Goal: Task Accomplishment & Management: Manage account settings

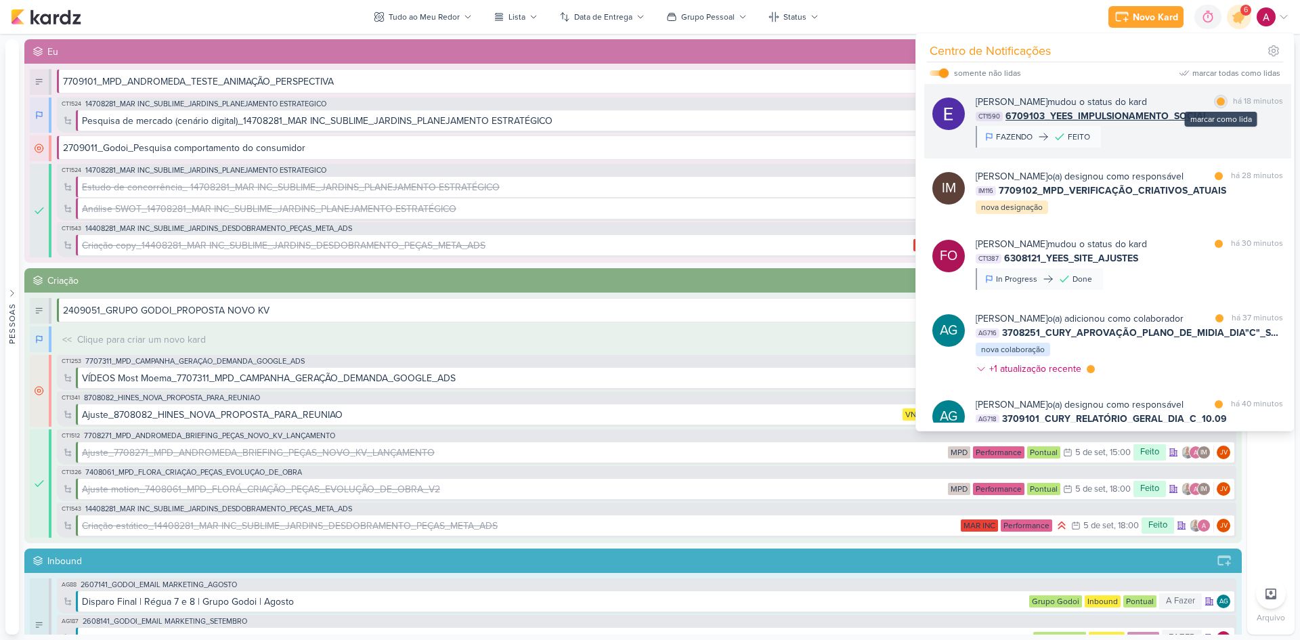
click at [1220, 98] on div "marcar como lida" at bounding box center [1221, 102] width 14 height 14
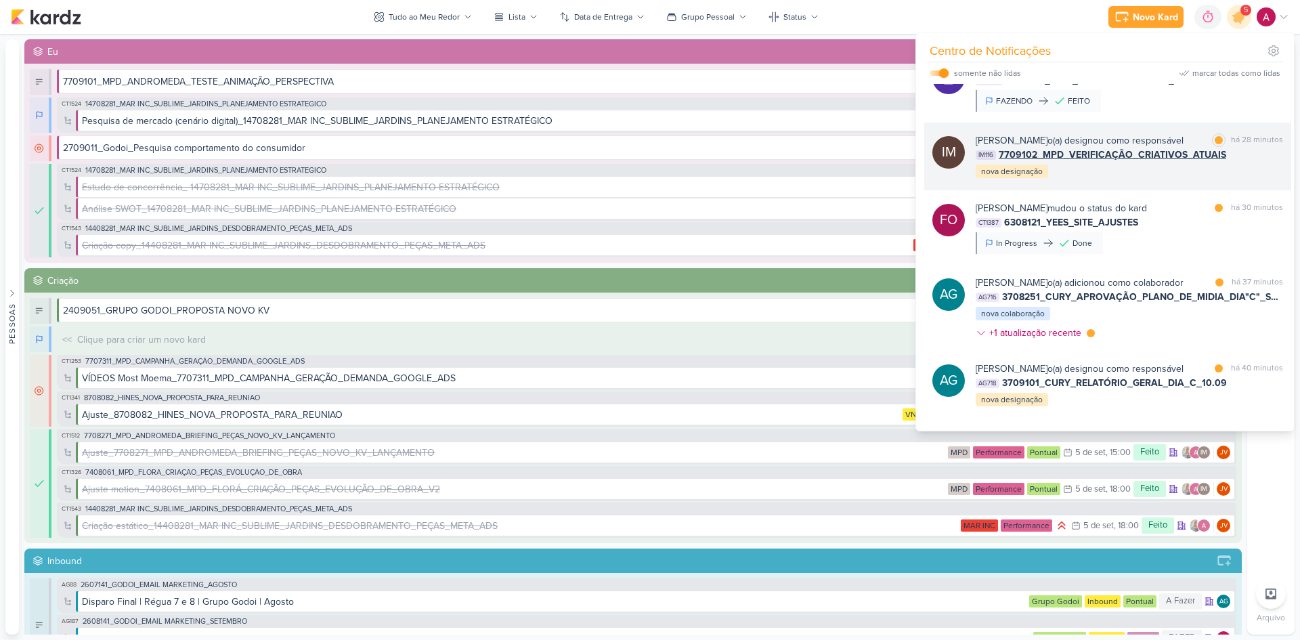
scroll to position [68, 0]
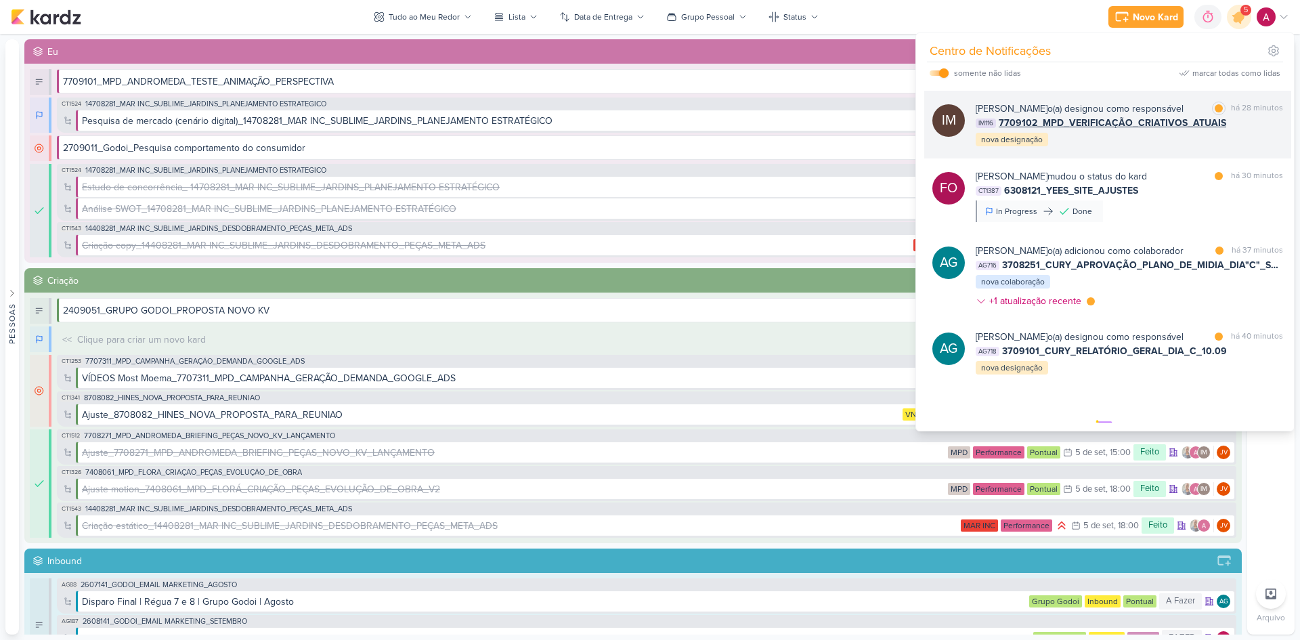
click at [1176, 148] on div "[PERSON_NAME] o(a) designou como responsável marcar como lida há 28 minutos IM1…" at bounding box center [1129, 125] width 307 height 46
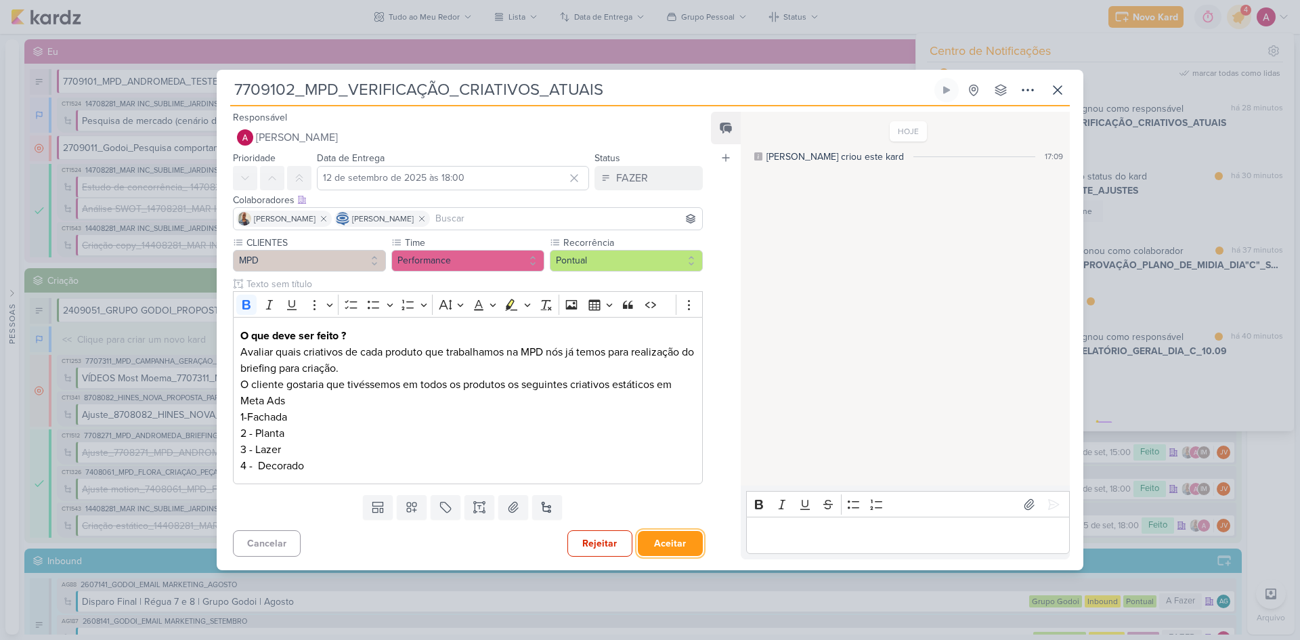
drag, startPoint x: 660, startPoint y: 542, endPoint x: 663, endPoint y: 534, distance: 7.9
click at [662, 541] on button "Aceitar" at bounding box center [670, 543] width 65 height 25
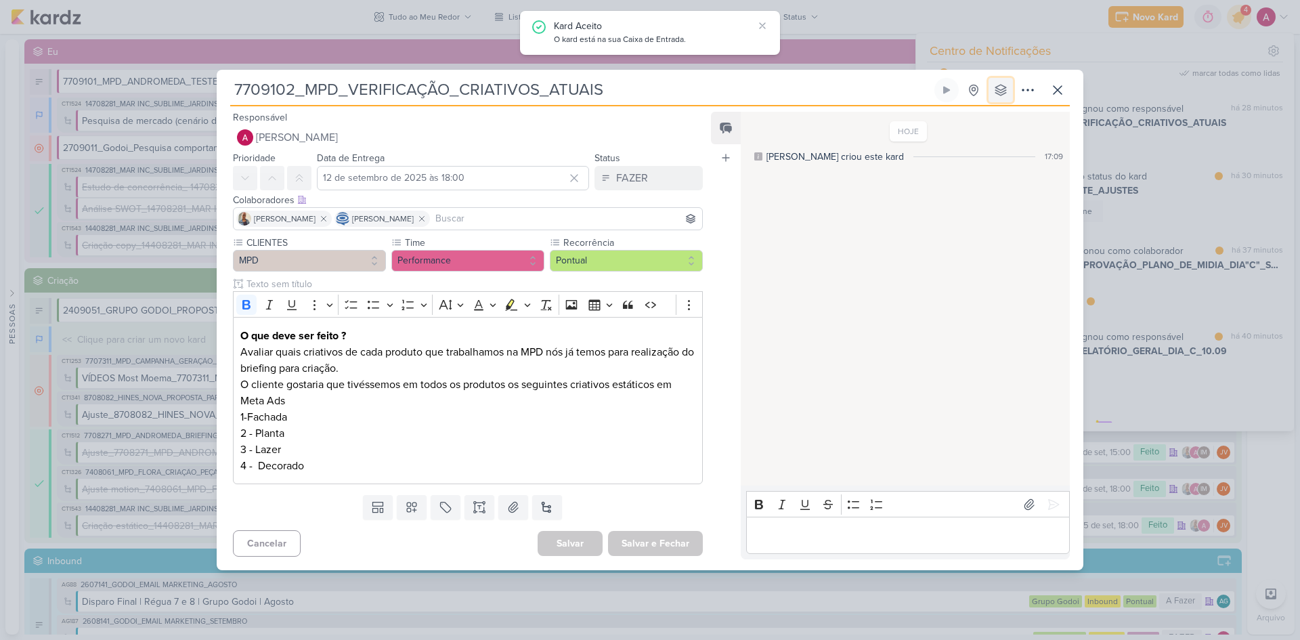
click at [1004, 92] on icon at bounding box center [1001, 90] width 14 height 14
click at [994, 135] on button "Eu" at bounding box center [1006, 143] width 121 height 22
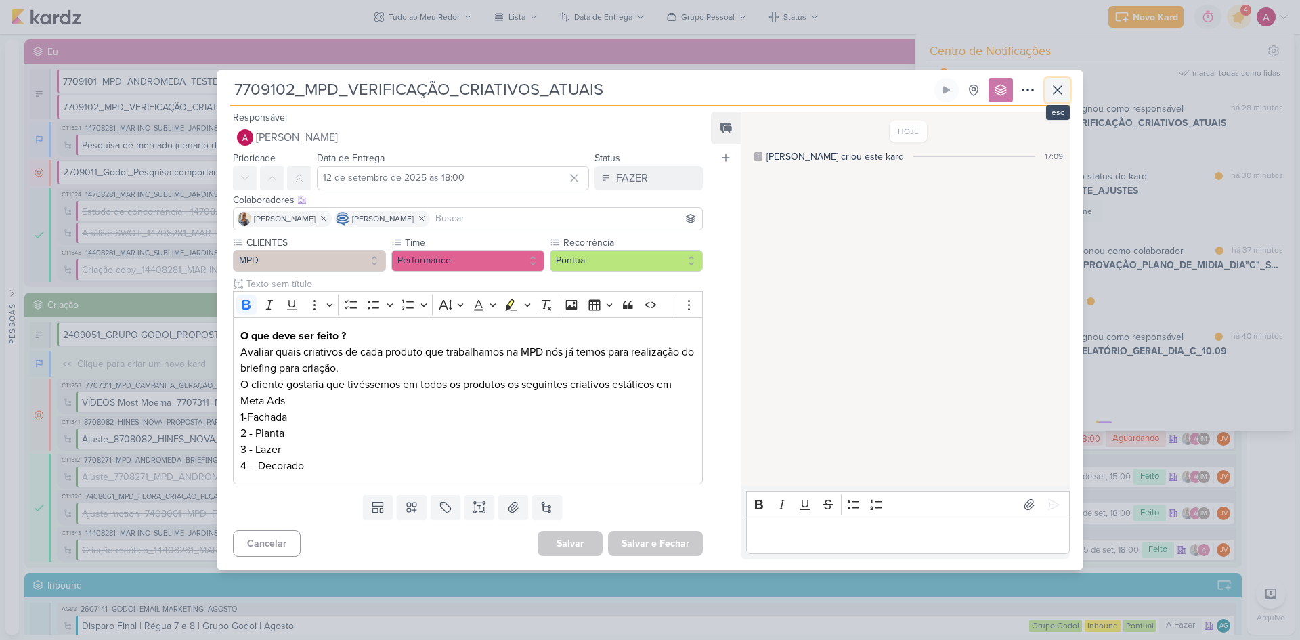
click at [1056, 92] on icon at bounding box center [1058, 90] width 8 height 8
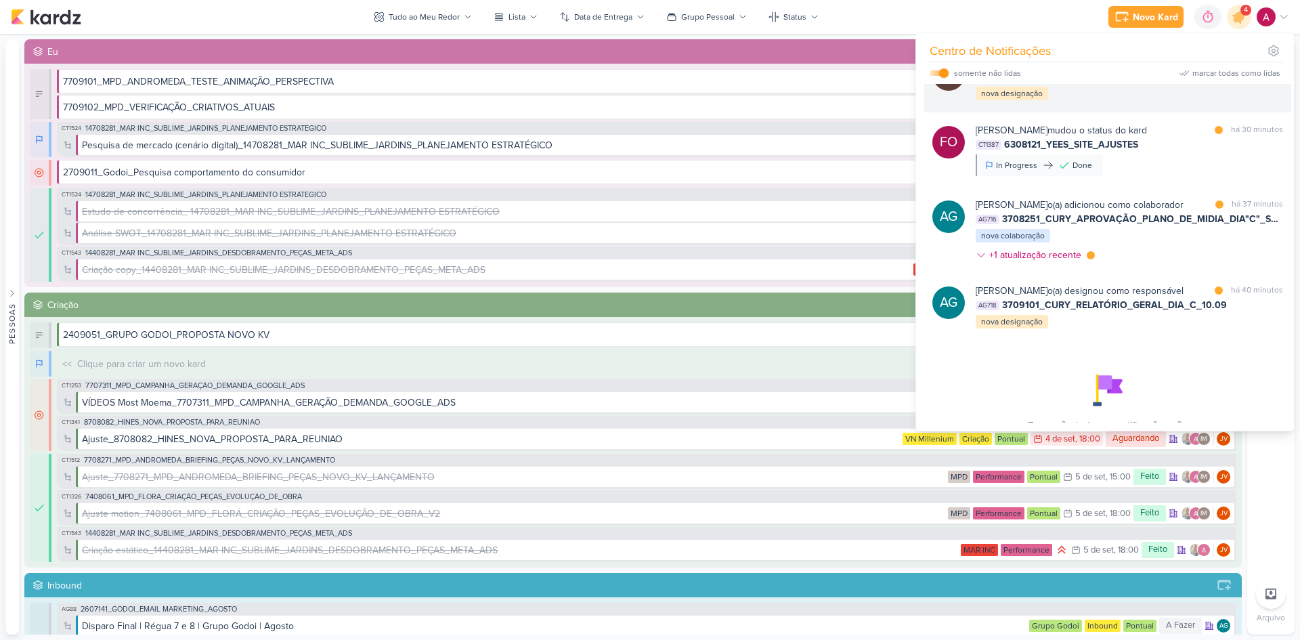
scroll to position [135, 0]
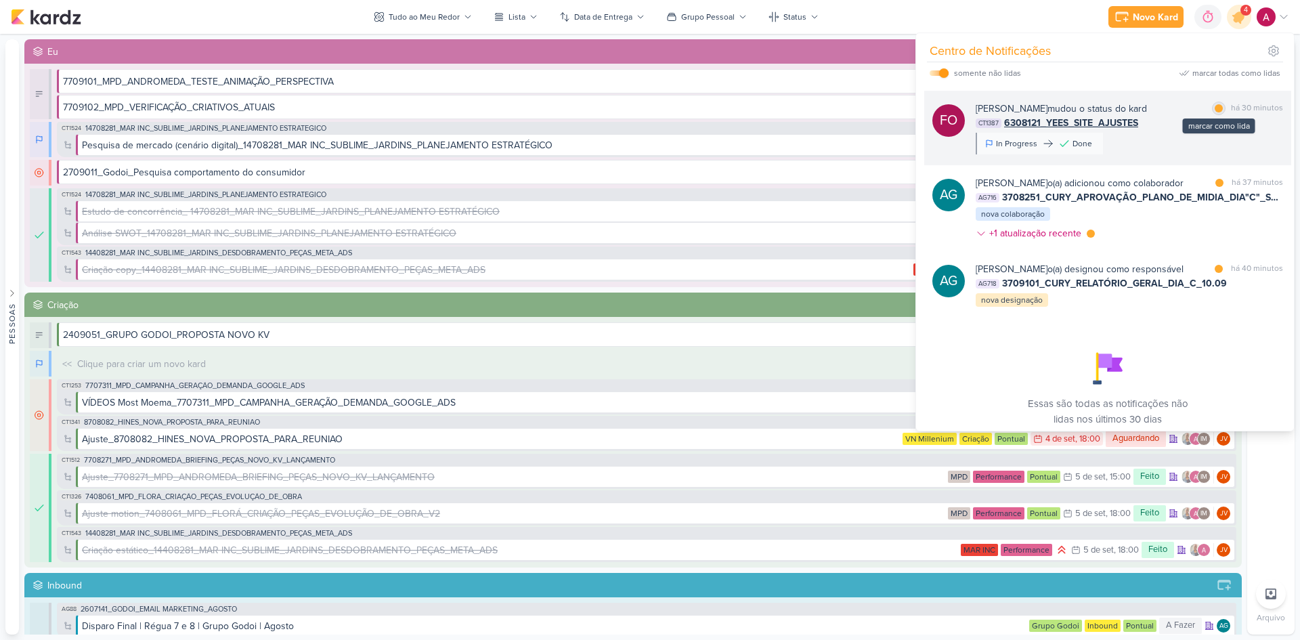
click at [1215, 112] on div at bounding box center [1219, 108] width 8 height 8
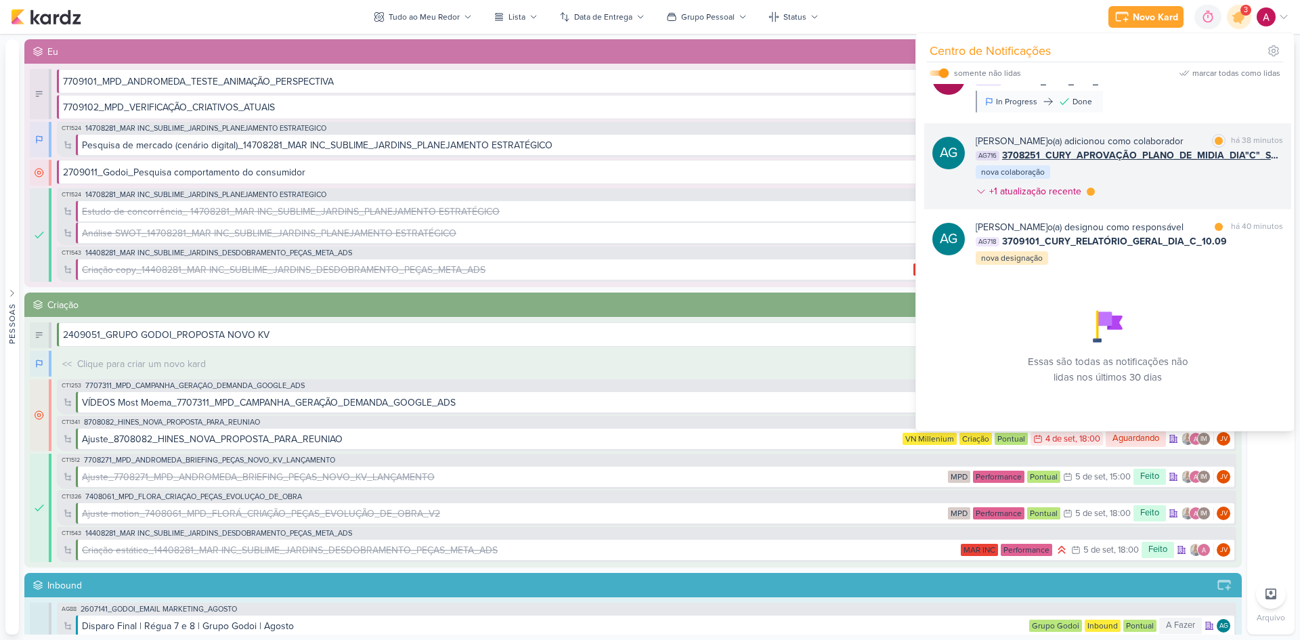
click at [1171, 184] on div "[PERSON_NAME] o(a) adicionou como colaborador marcar como lida há 38 minutos AG…" at bounding box center [1129, 169] width 307 height 70
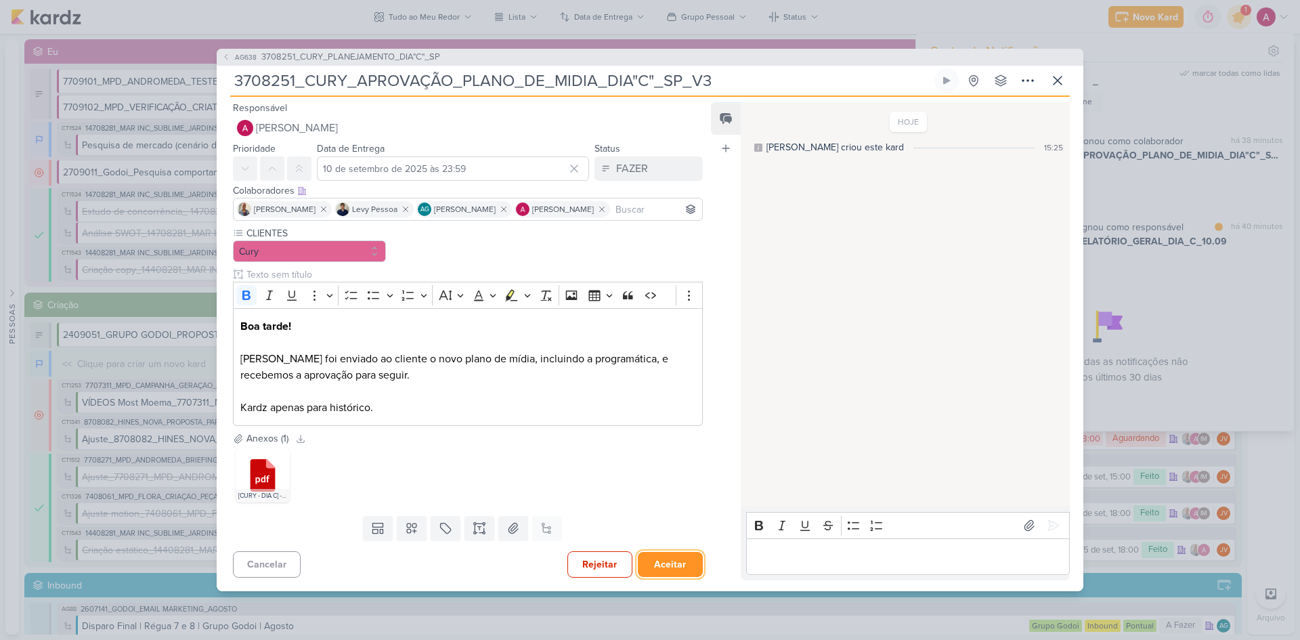
click at [655, 557] on button "Aceitar" at bounding box center [670, 564] width 65 height 25
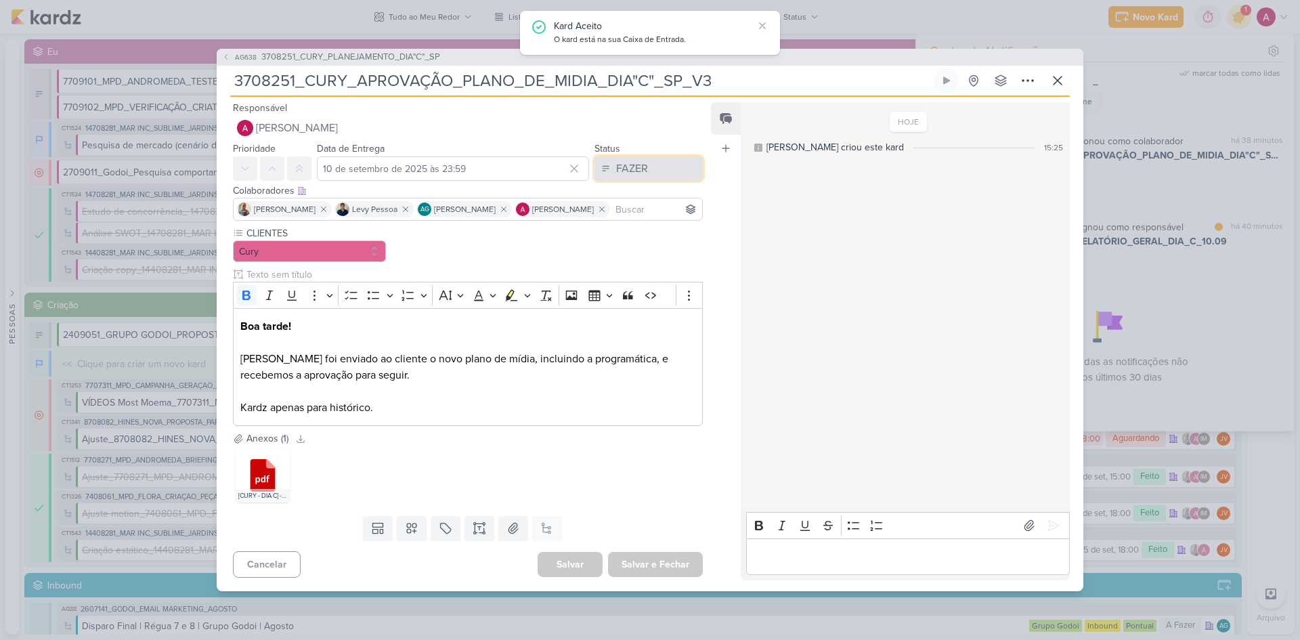
click at [643, 172] on button "FAZER" at bounding box center [649, 168] width 108 height 24
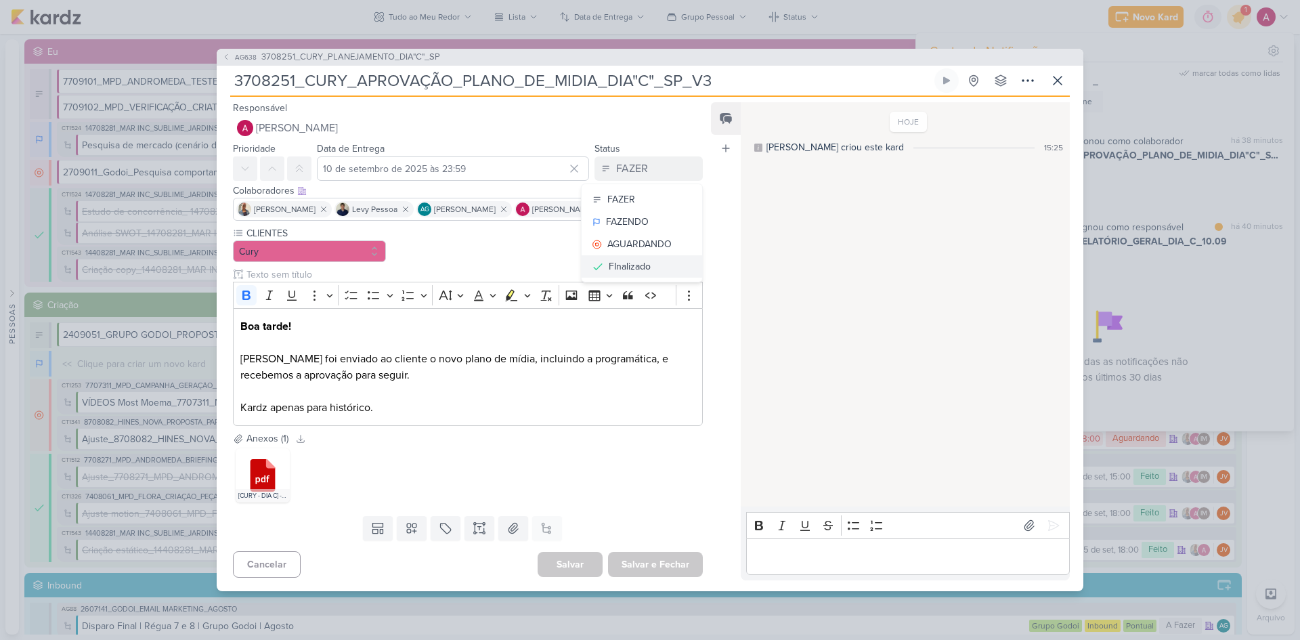
click at [636, 267] on div "FInalizado" at bounding box center [630, 266] width 42 height 14
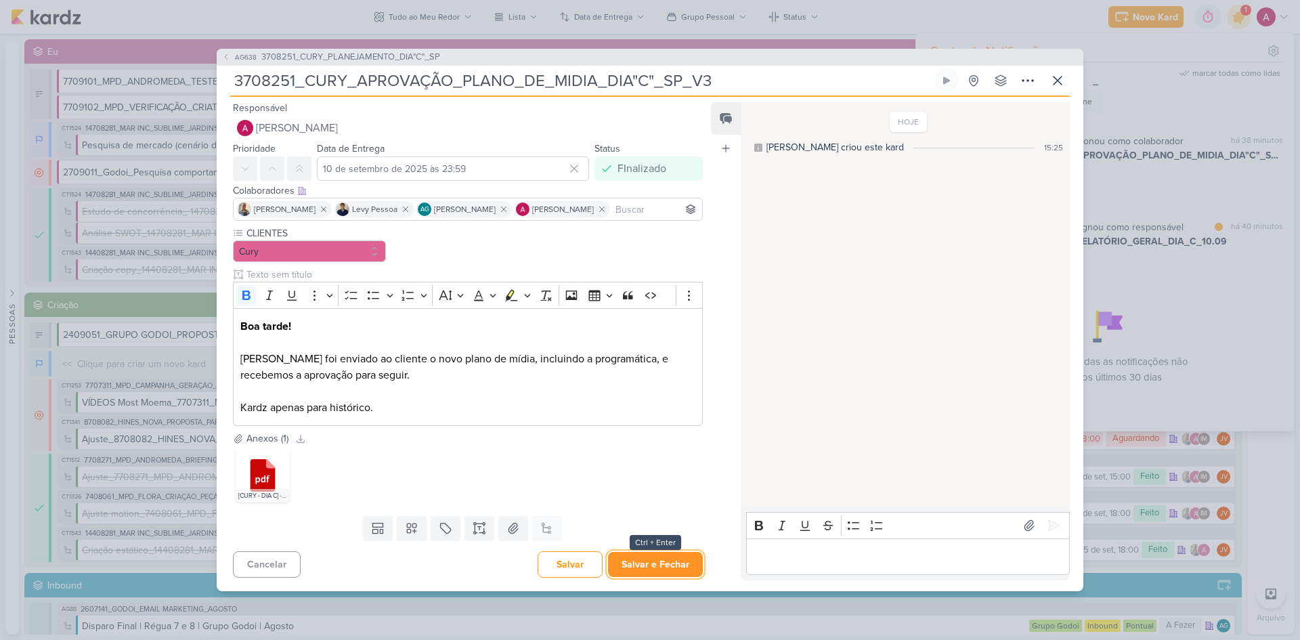
click at [668, 566] on button "Salvar e Fechar" at bounding box center [655, 564] width 95 height 25
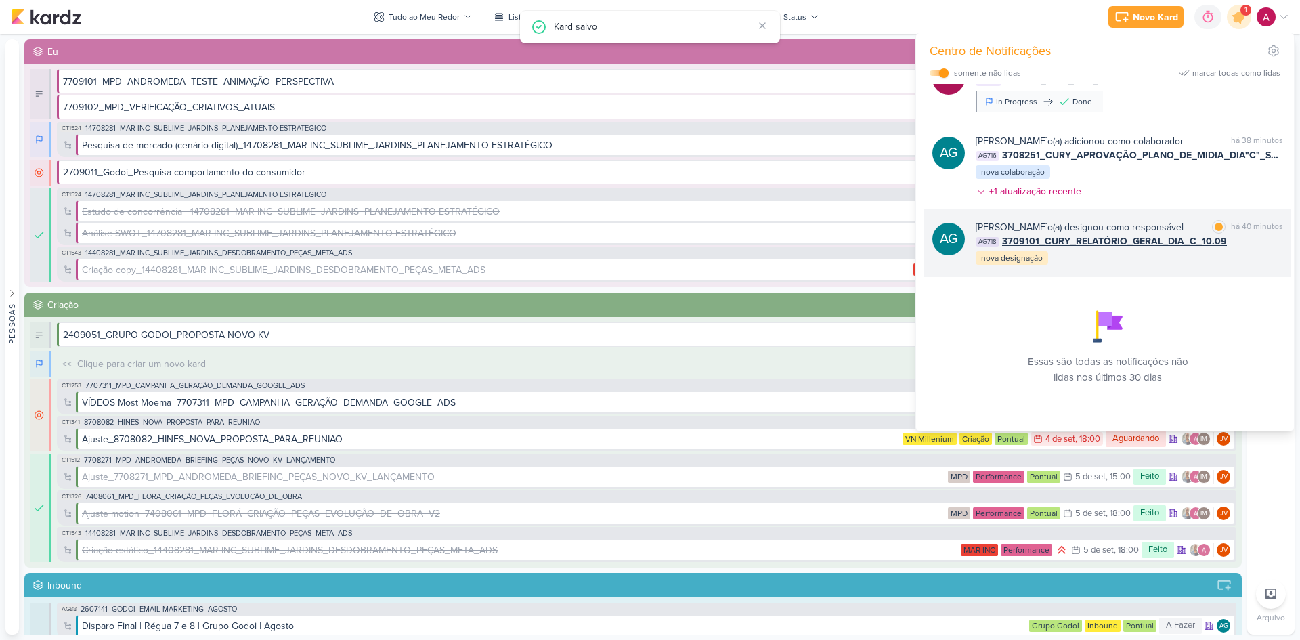
click at [1161, 227] on div "[PERSON_NAME] o(a) designou como responsável" at bounding box center [1080, 227] width 208 height 14
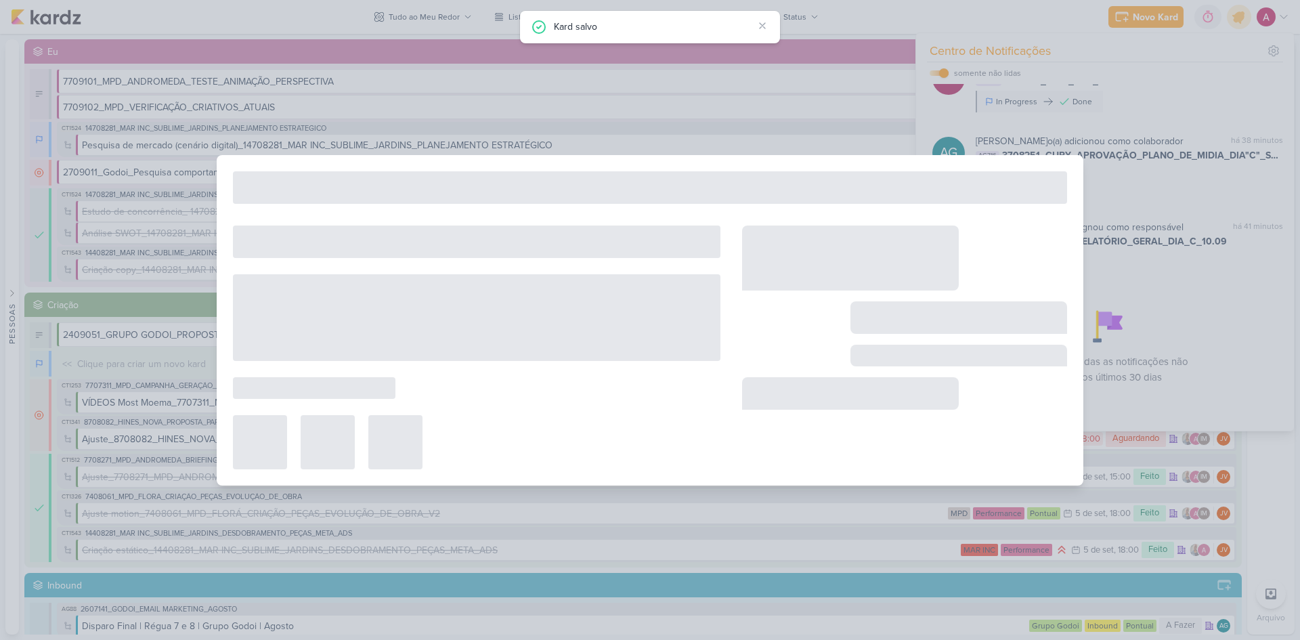
type input "3709101_CURY_RELATÓRIO_GERAL_DIA_C_10.09"
type input "10 de setembro de 2025 às 18:00"
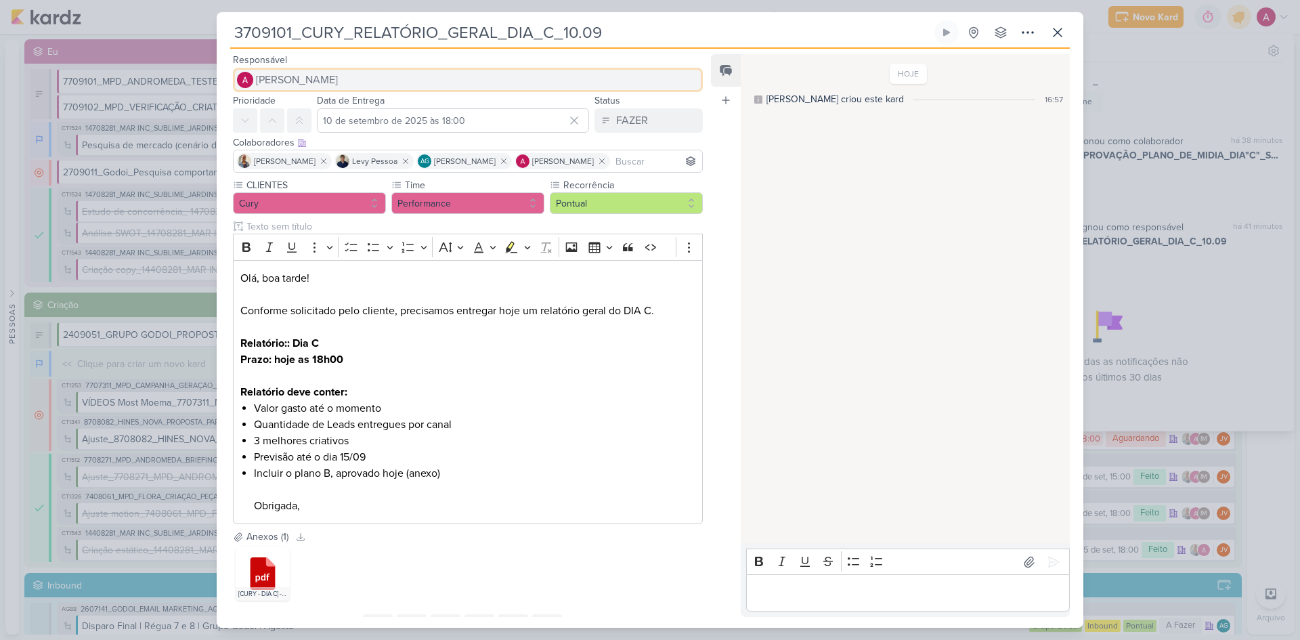
click at [369, 76] on button "[PERSON_NAME]" at bounding box center [468, 80] width 470 height 24
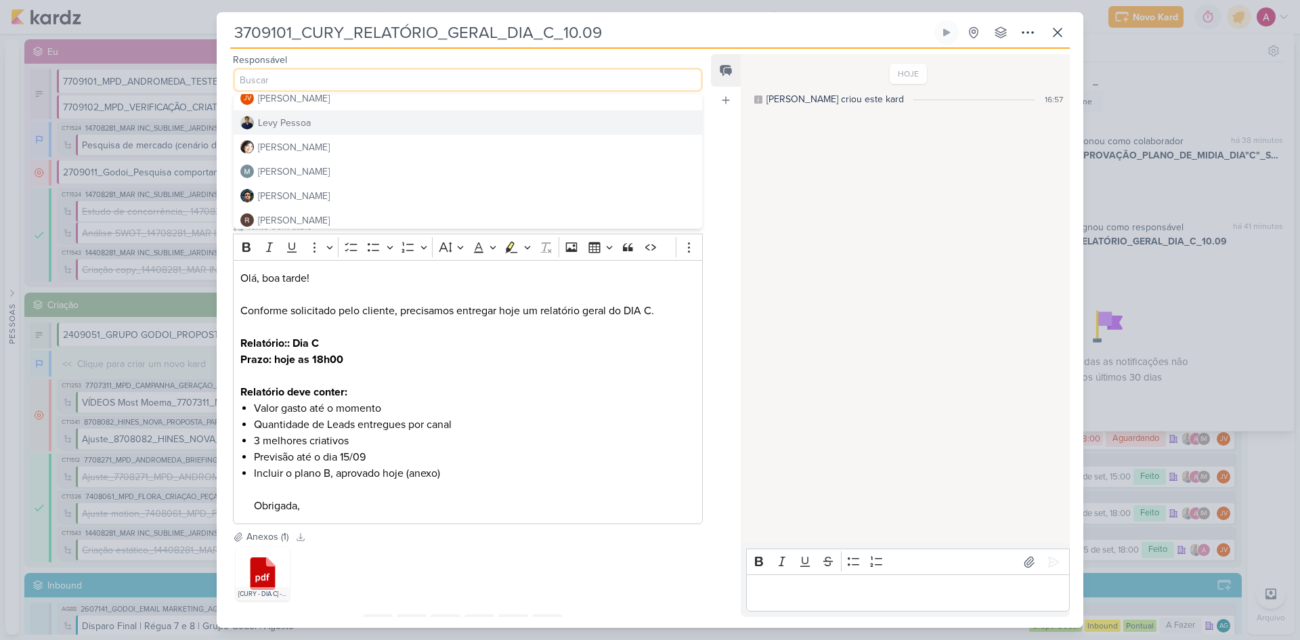
click at [287, 125] on div "Levy Pessoa" at bounding box center [284, 123] width 53 height 14
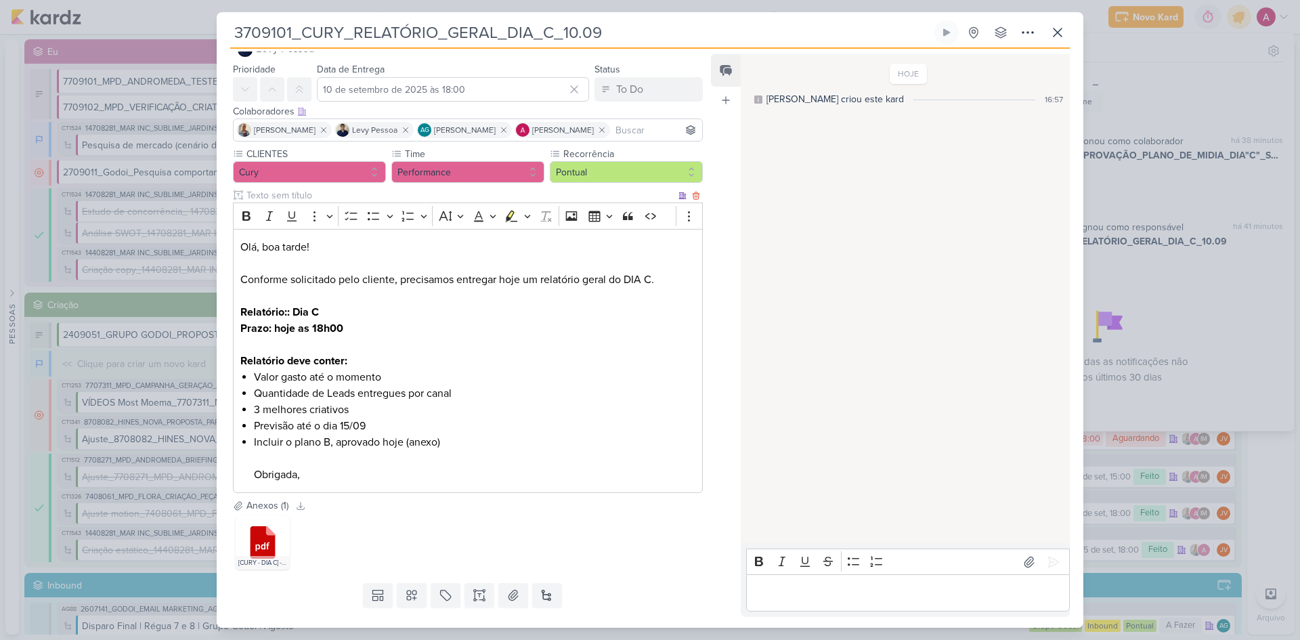
scroll to position [62, 0]
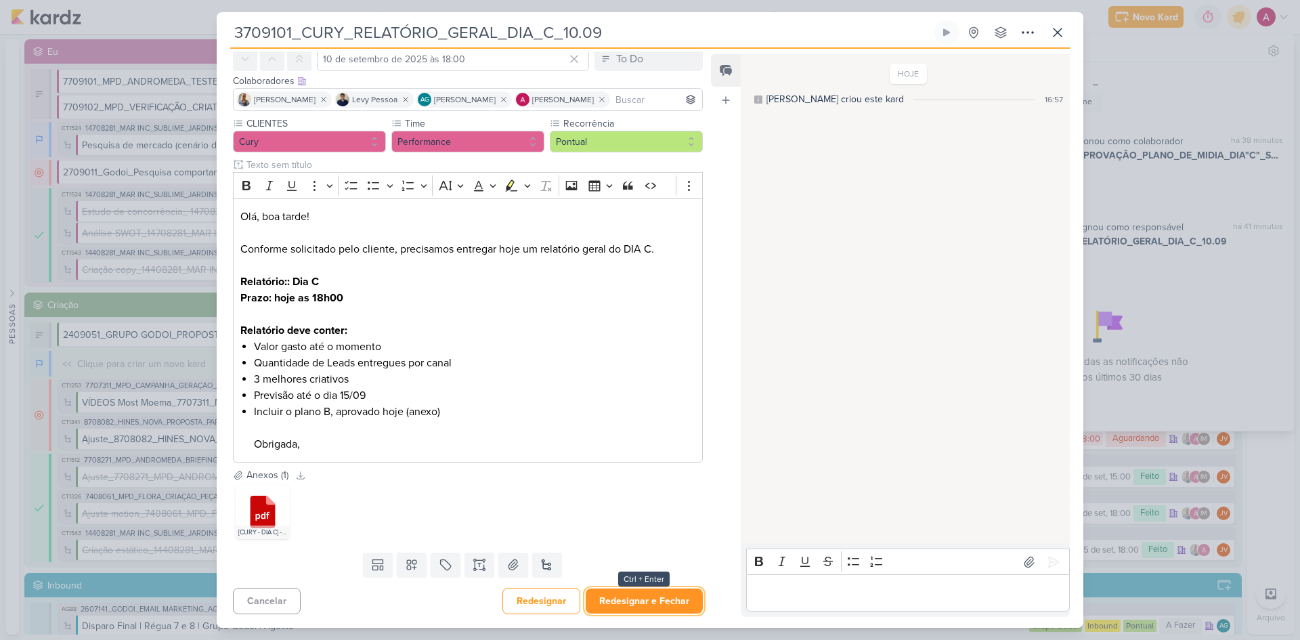
click at [650, 599] on button "Redesignar e Fechar" at bounding box center [644, 600] width 117 height 25
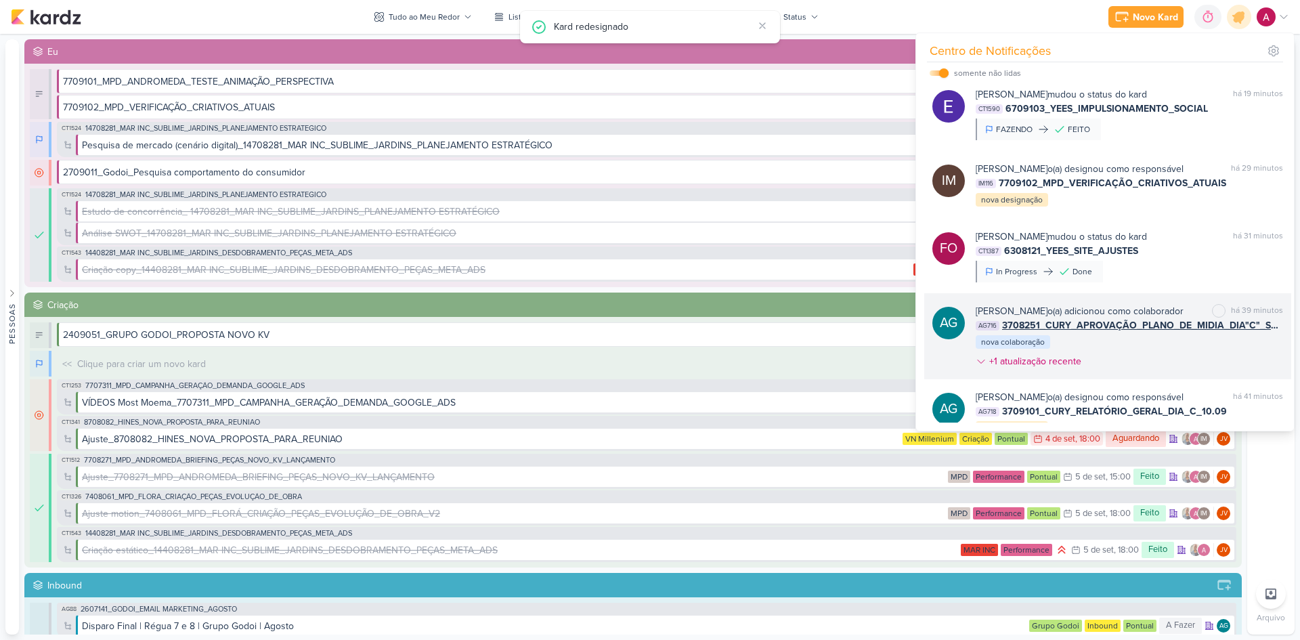
scroll to position [0, 0]
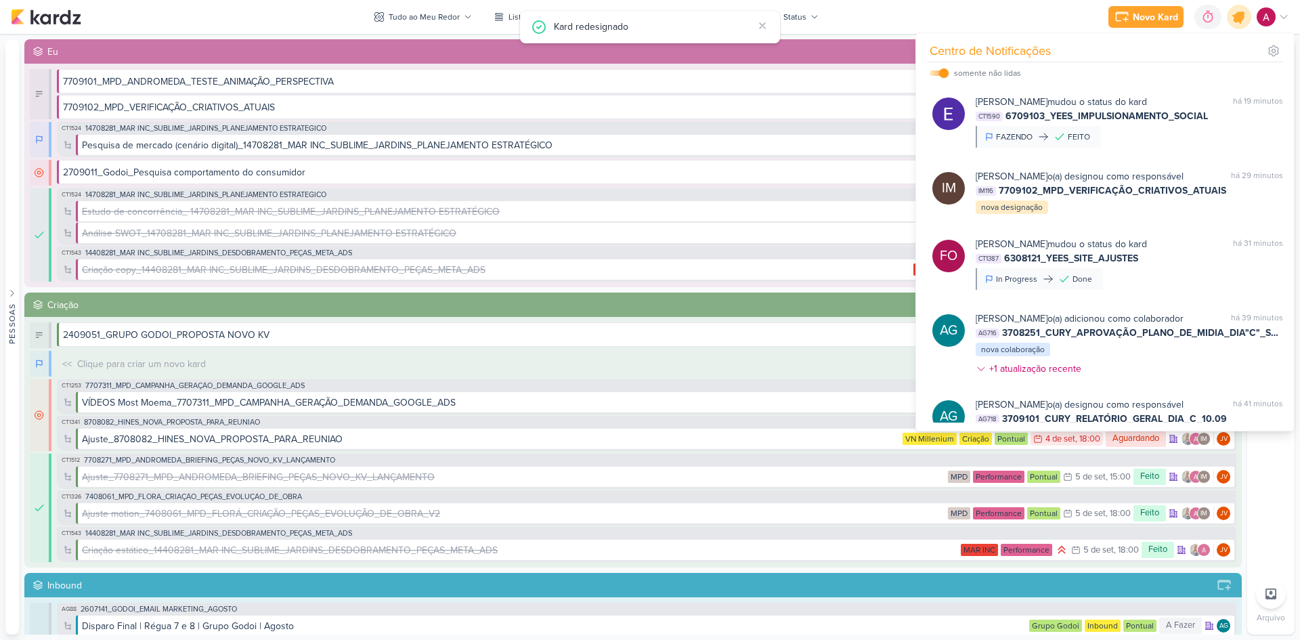
click at [1239, 18] on icon at bounding box center [1239, 17] width 16 height 16
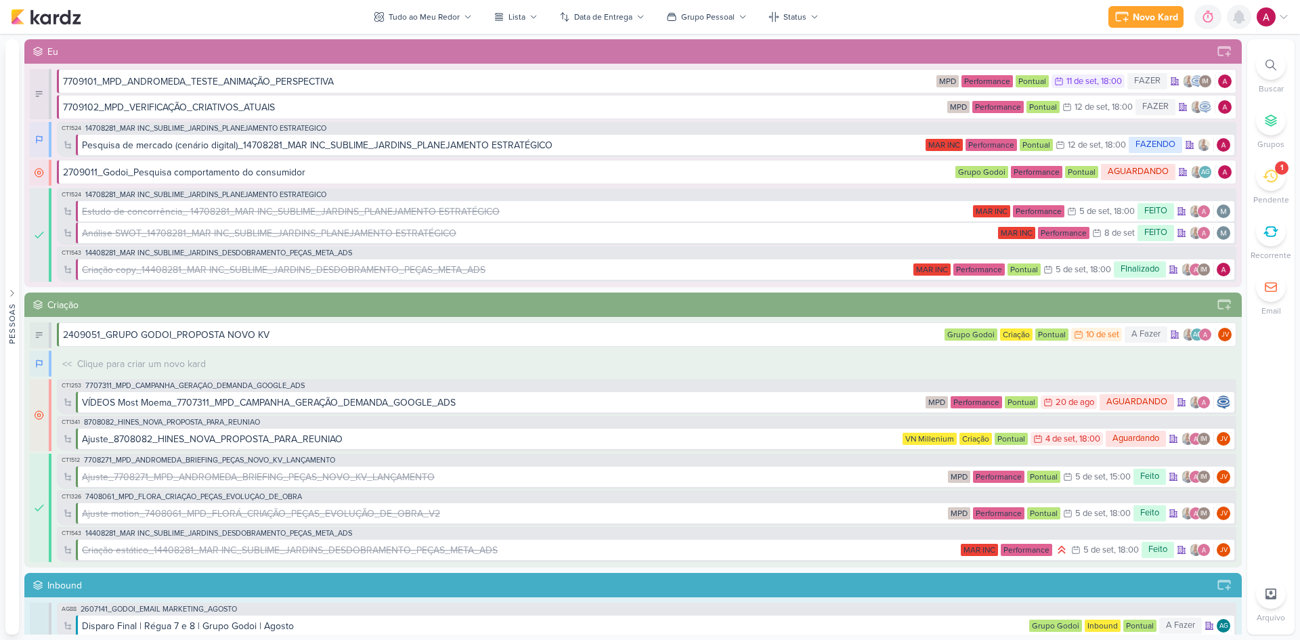
click at [1240, 22] on icon at bounding box center [1239, 17] width 11 height 12
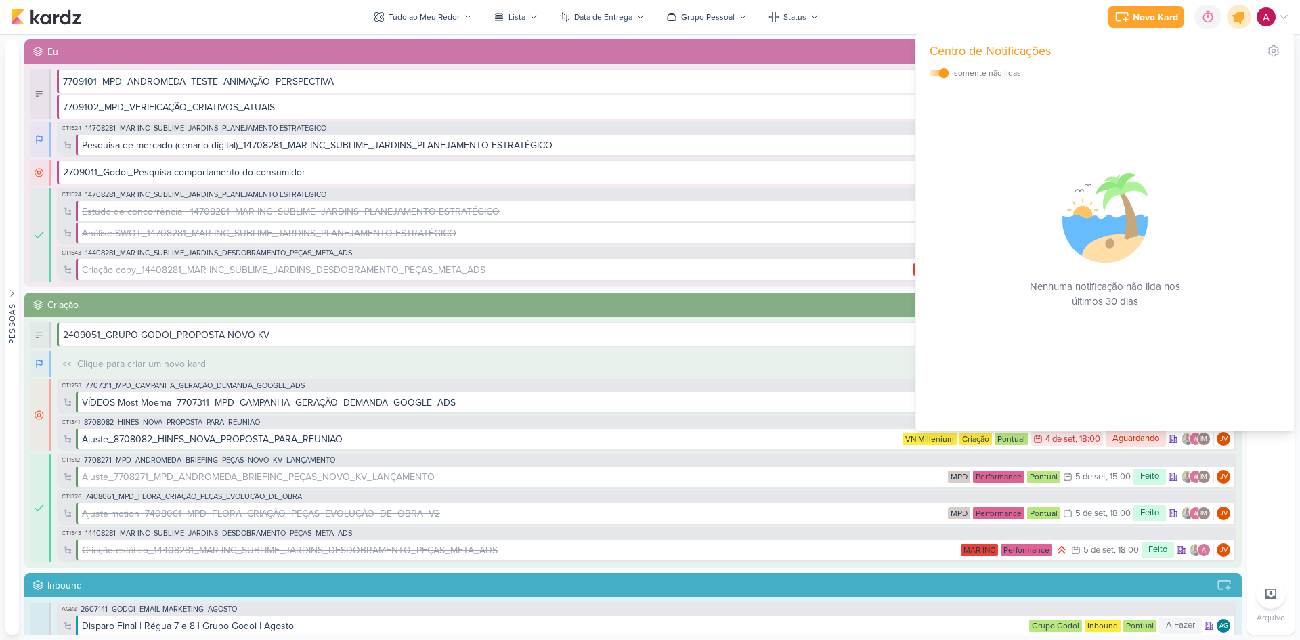
click at [1240, 22] on icon at bounding box center [1239, 17] width 16 height 16
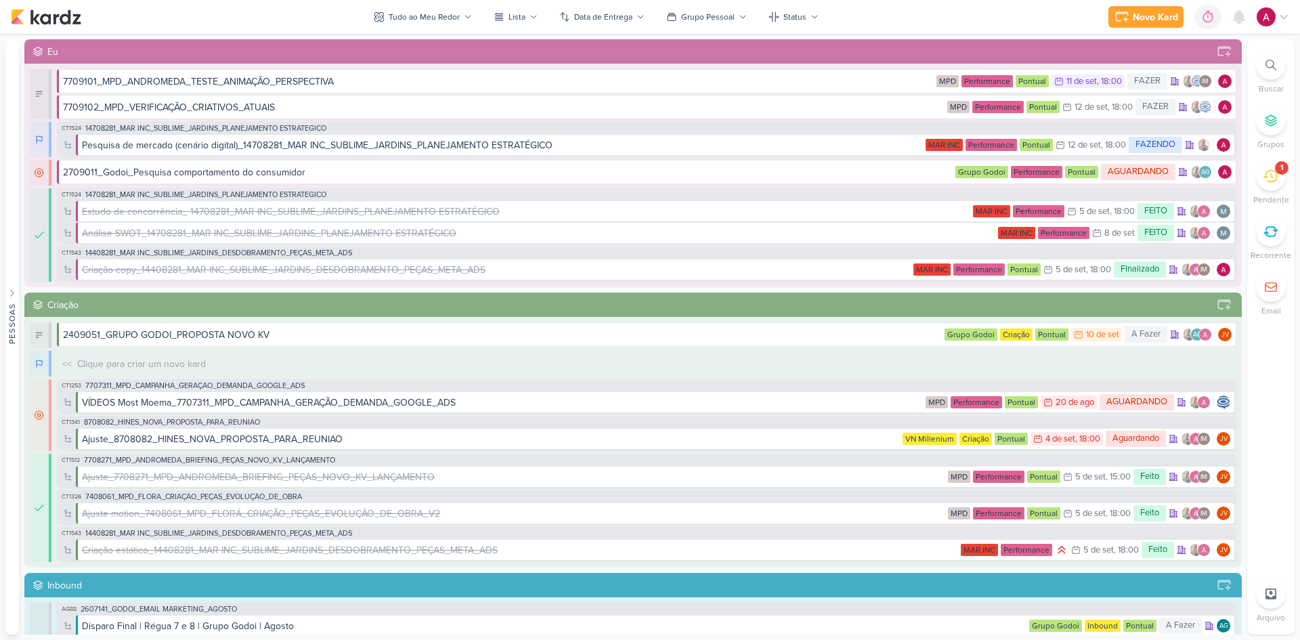
click at [1274, 176] on icon at bounding box center [1270, 176] width 15 height 15
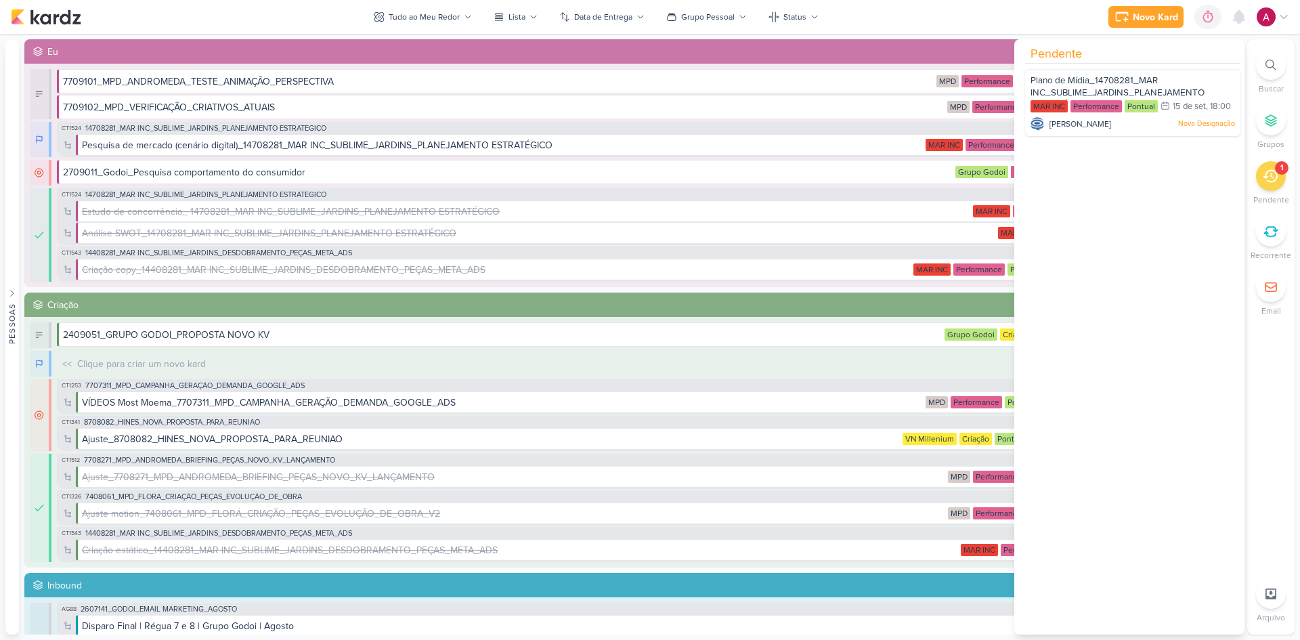
click at [1274, 176] on icon at bounding box center [1270, 176] width 15 height 15
